Goal: Information Seeking & Learning: Learn about a topic

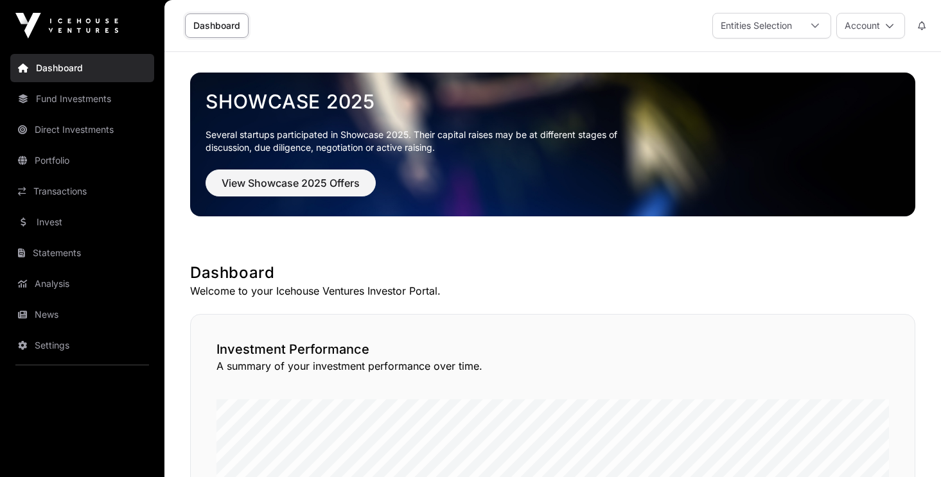
click at [64, 162] on link "Portfolio" at bounding box center [82, 160] width 144 height 28
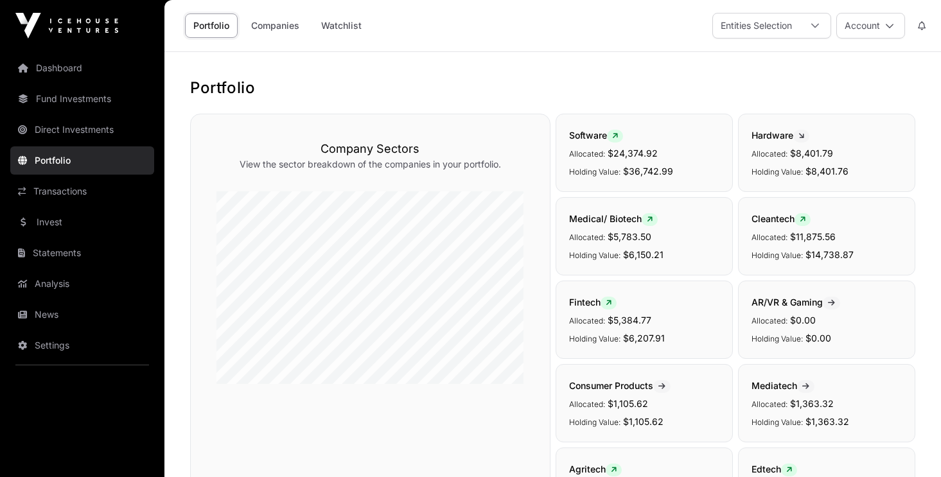
click at [285, 26] on link "Companies" at bounding box center [275, 25] width 65 height 24
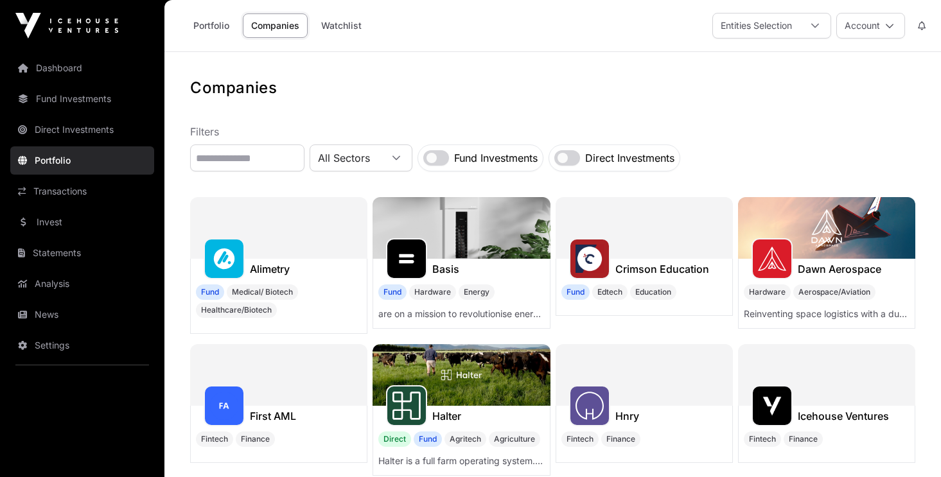
click at [209, 24] on link "Portfolio" at bounding box center [211, 25] width 53 height 24
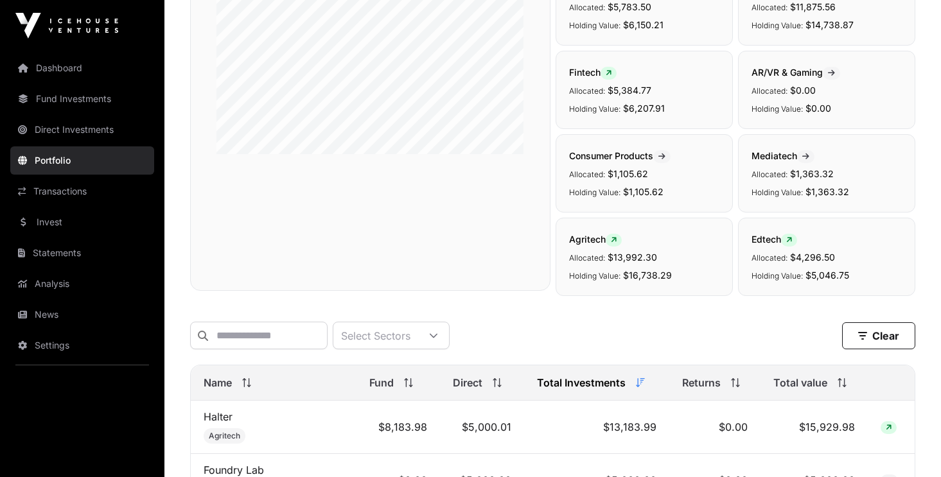
scroll to position [437, 0]
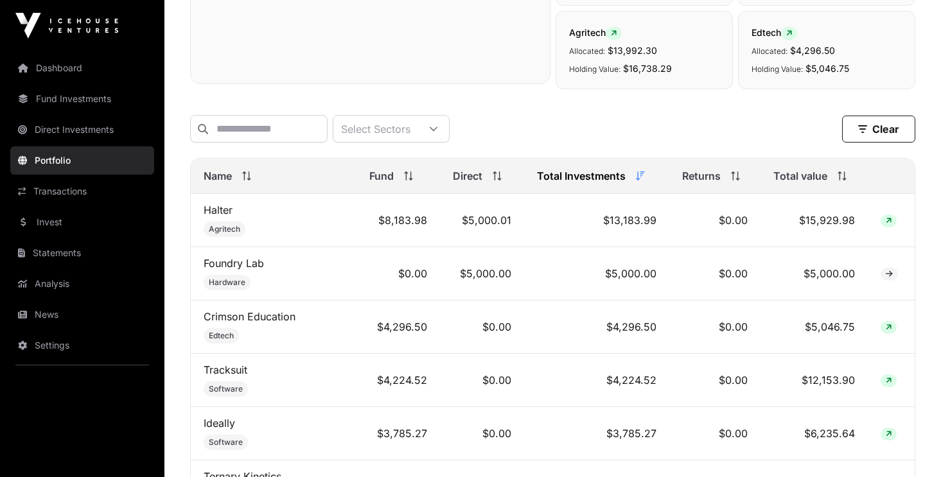
click at [800, 177] on span "Total value" at bounding box center [800, 175] width 54 height 15
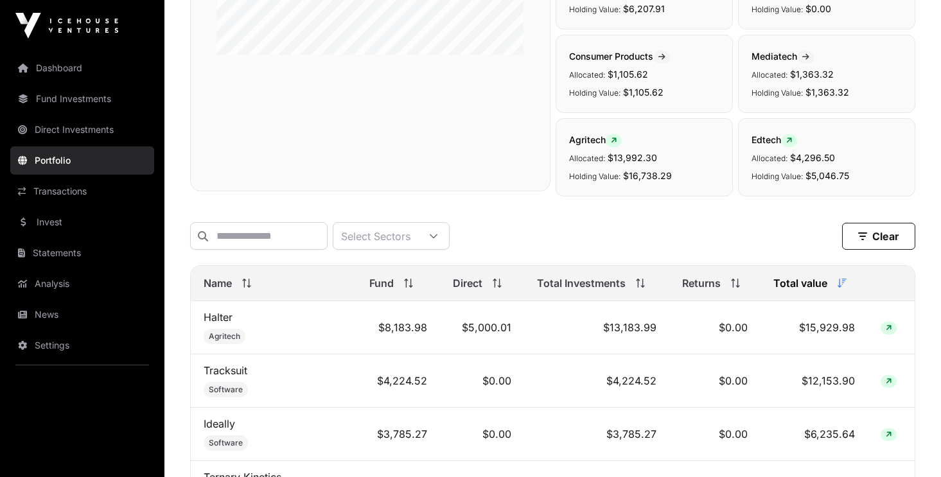
scroll to position [0, 0]
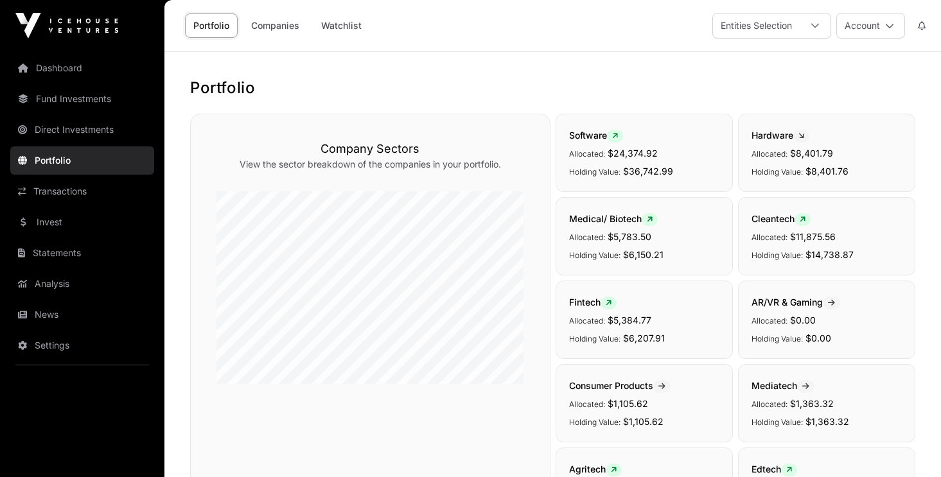
click at [66, 68] on link "Dashboard" at bounding box center [82, 68] width 144 height 28
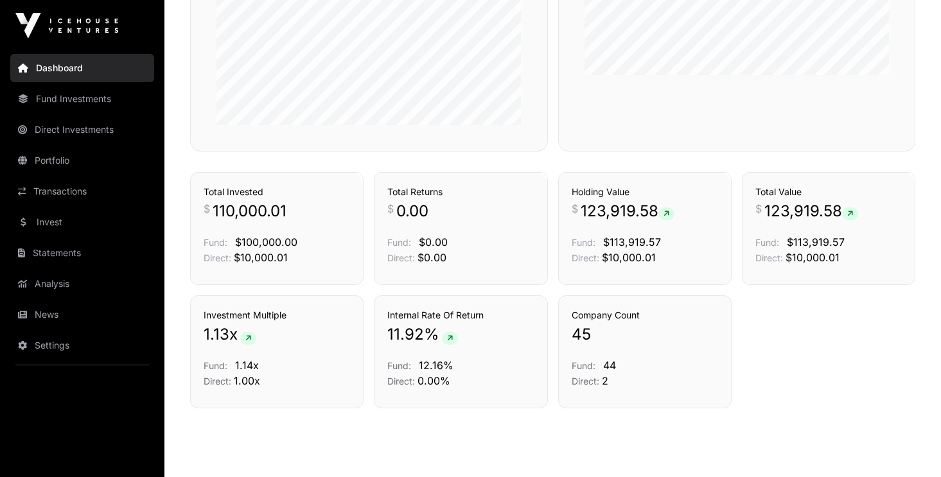
scroll to position [864, 0]
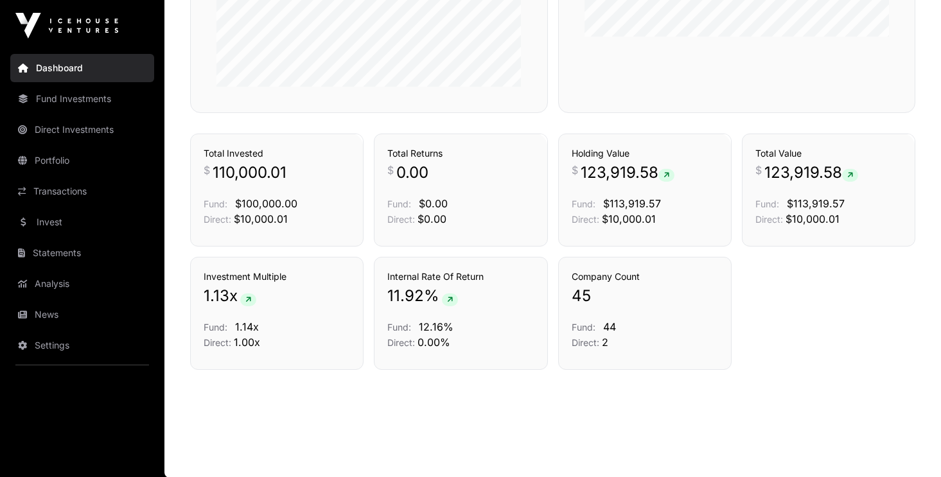
click at [72, 100] on link "Fund Investments" at bounding box center [82, 99] width 144 height 28
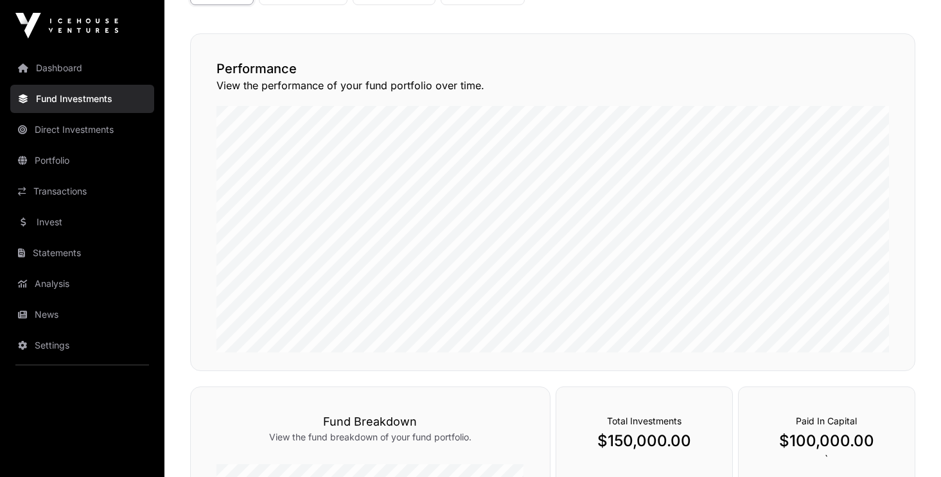
scroll to position [94, 0]
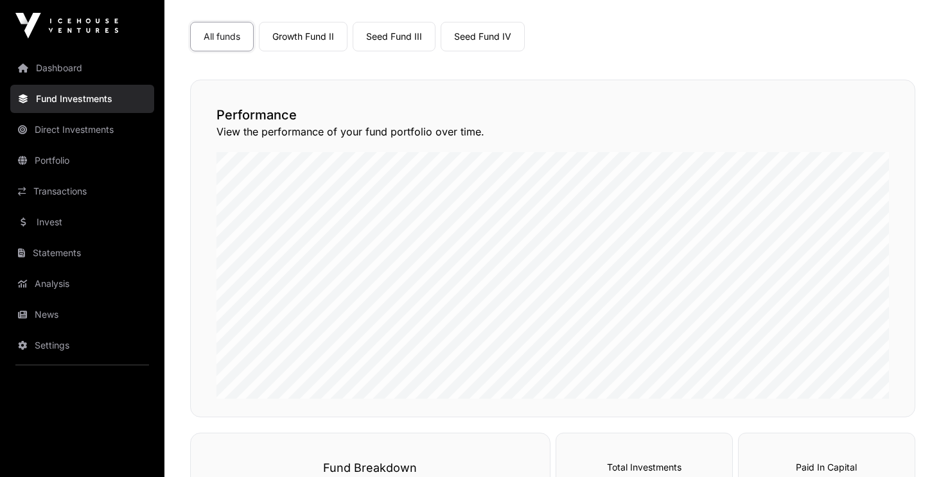
click at [67, 168] on link "Portfolio" at bounding box center [82, 160] width 144 height 28
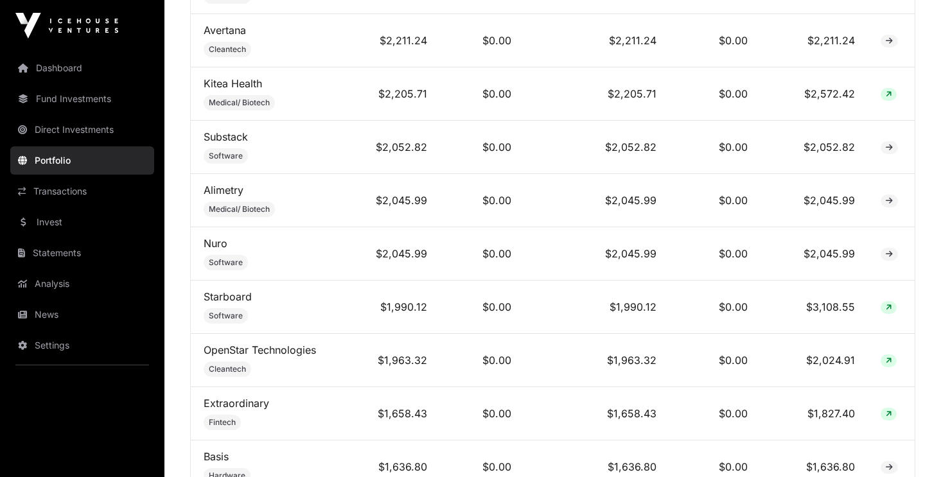
scroll to position [1021, 0]
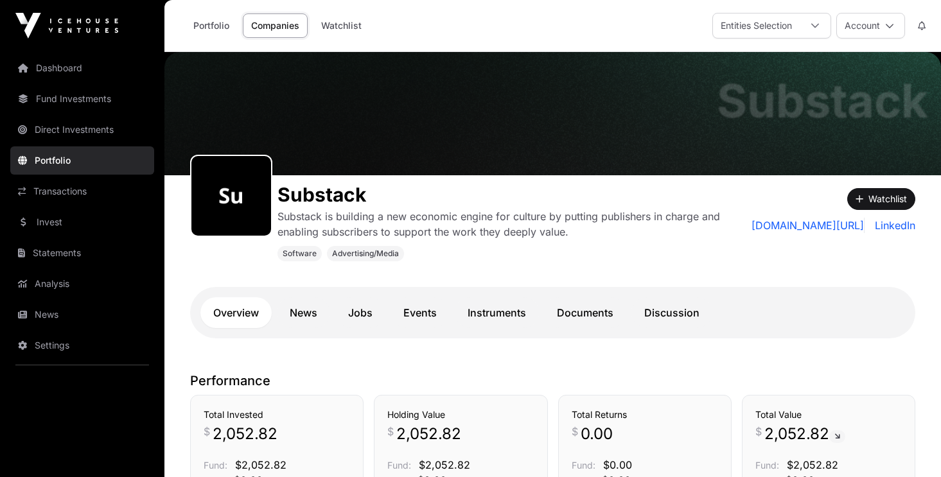
click at [213, 29] on link "Portfolio" at bounding box center [211, 25] width 53 height 24
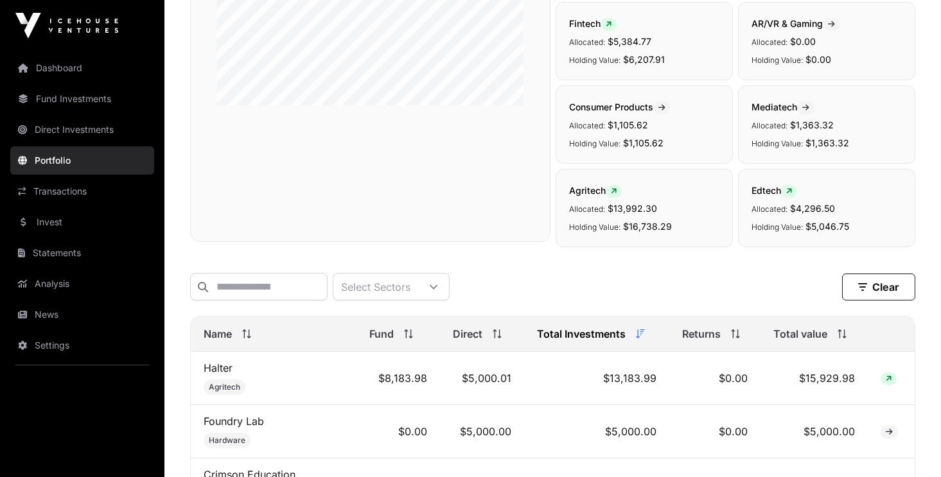
scroll to position [282, 0]
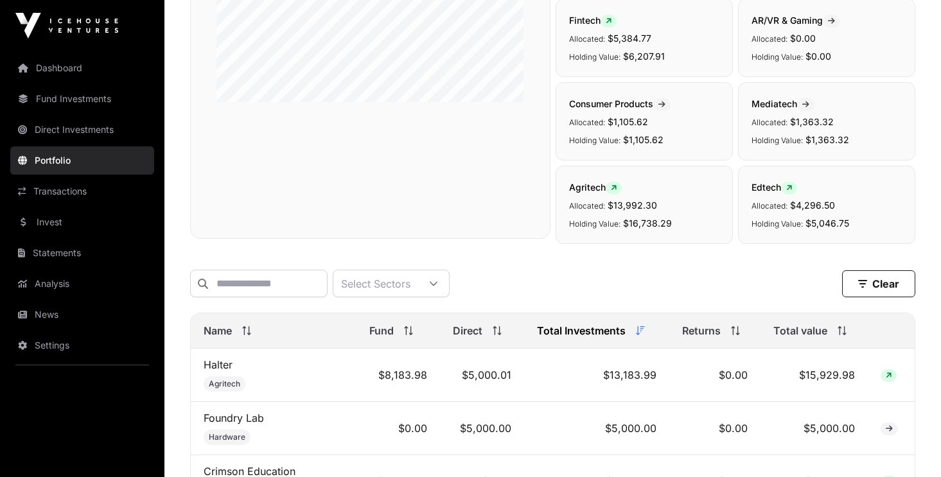
click at [809, 336] on span "Total value" at bounding box center [800, 330] width 54 height 15
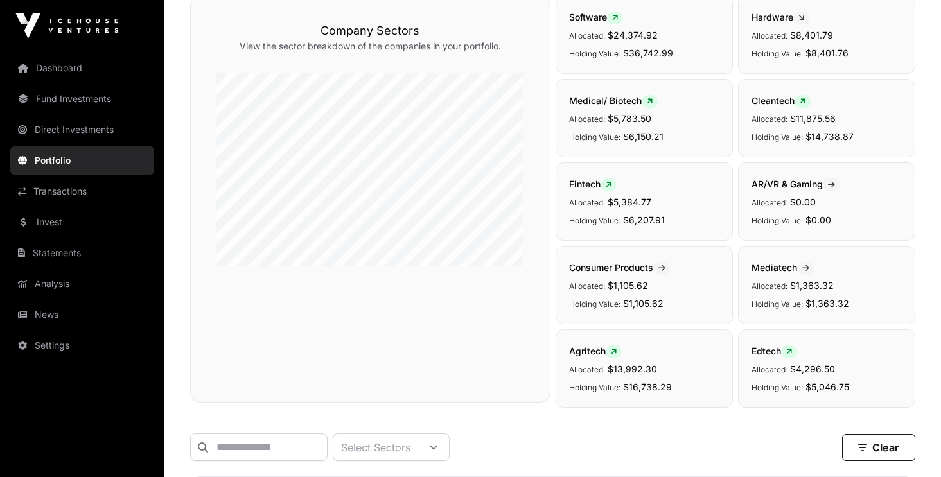
scroll to position [0, 0]
